Goal: Navigation & Orientation: Find specific page/section

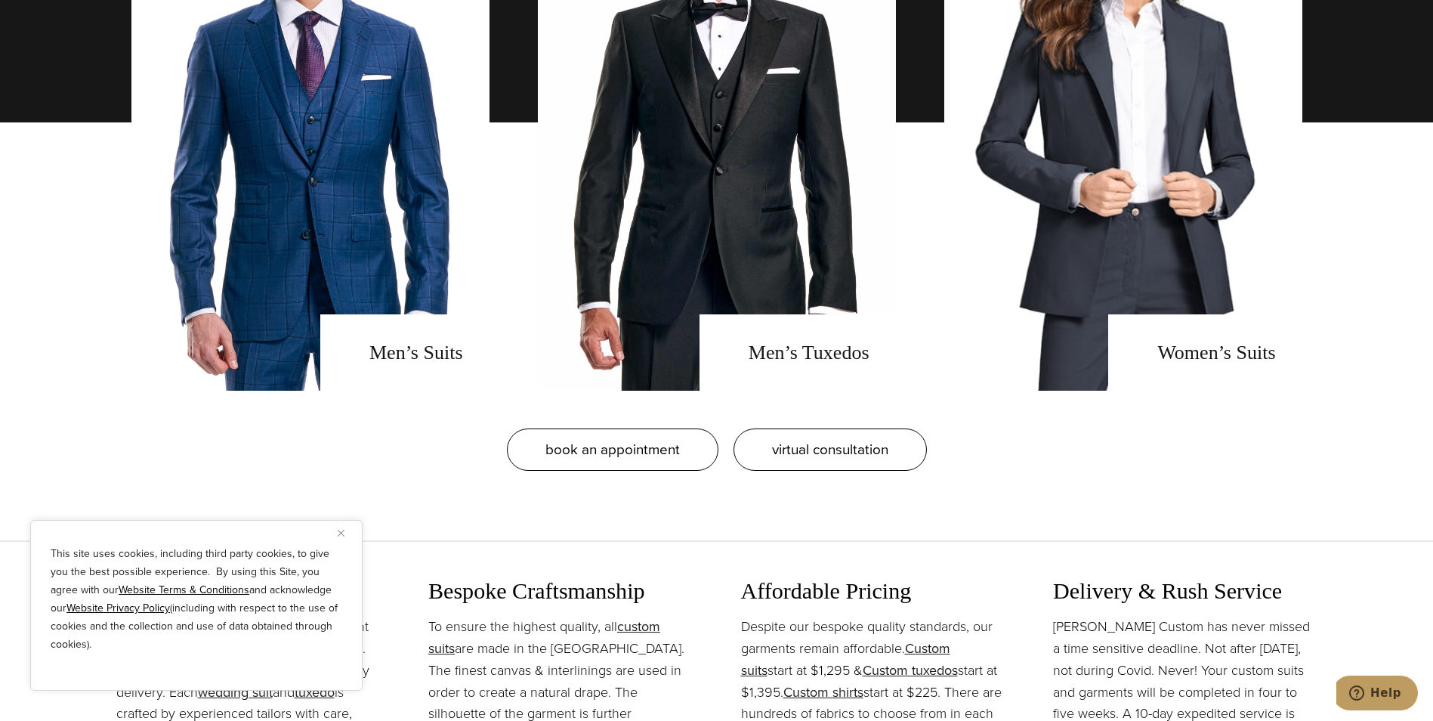
scroll to position [1388, 0]
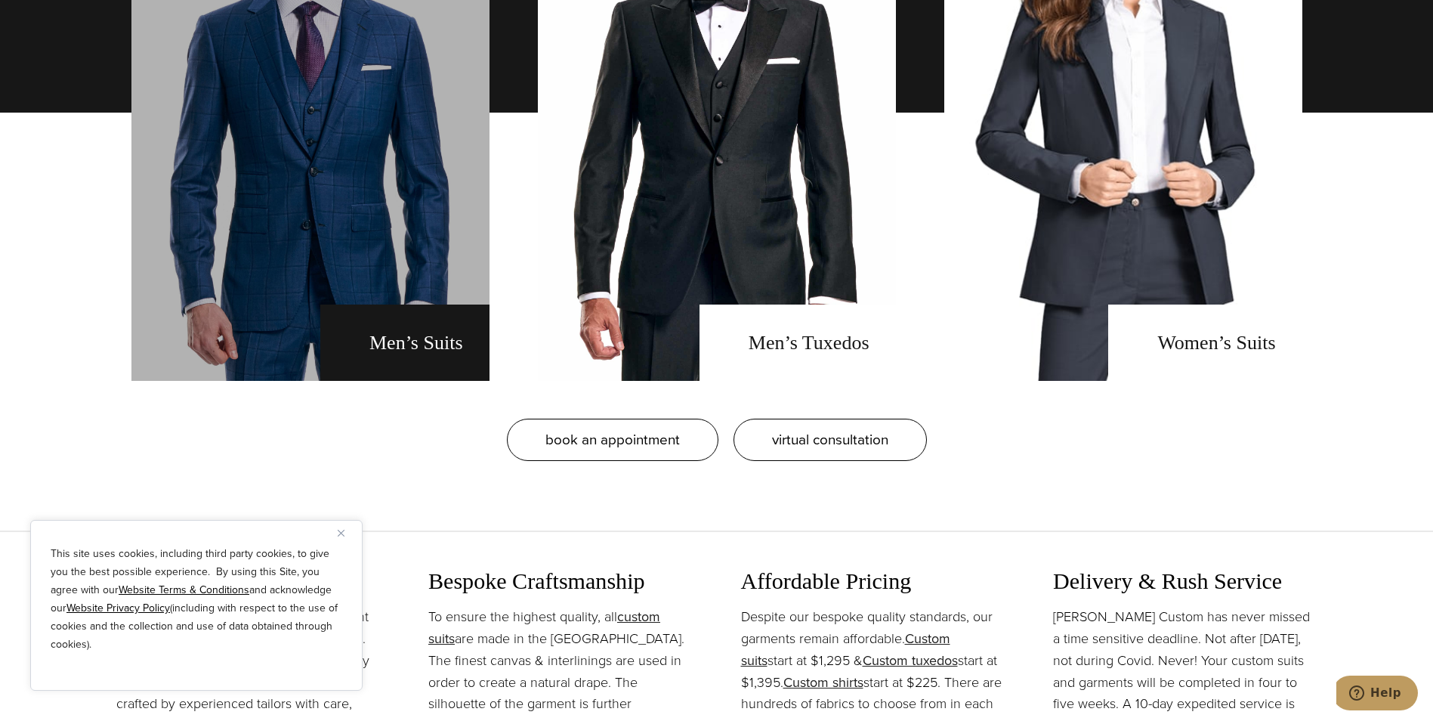
click at [284, 193] on link "men's suits" at bounding box center [310, 112] width 358 height 536
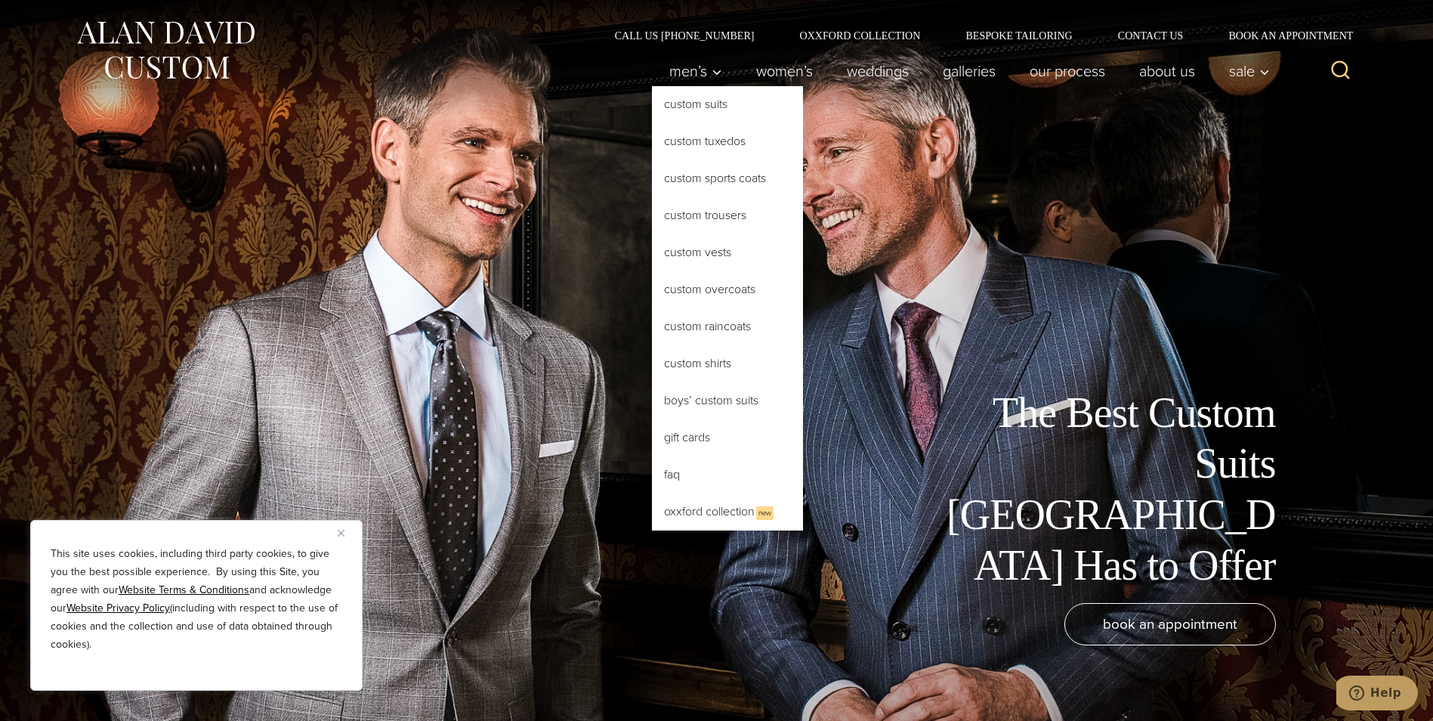
click at [700, 105] on link "Custom Suits" at bounding box center [727, 104] width 151 height 36
